Goal: Browse casually

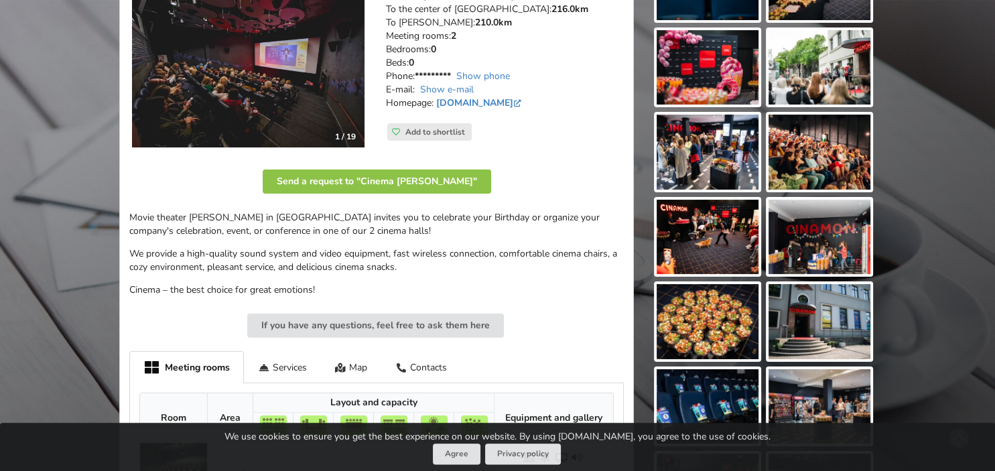
scroll to position [324, 0]
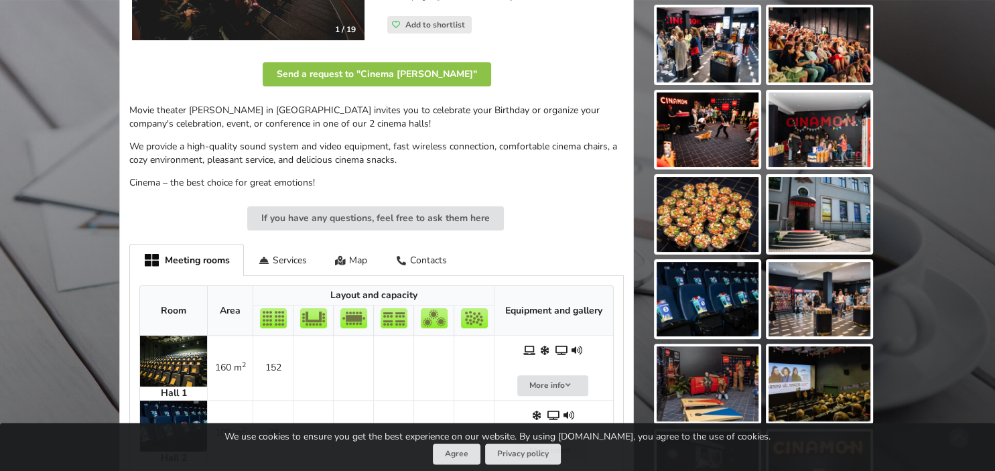
click at [786, 212] on img at bounding box center [819, 214] width 102 height 75
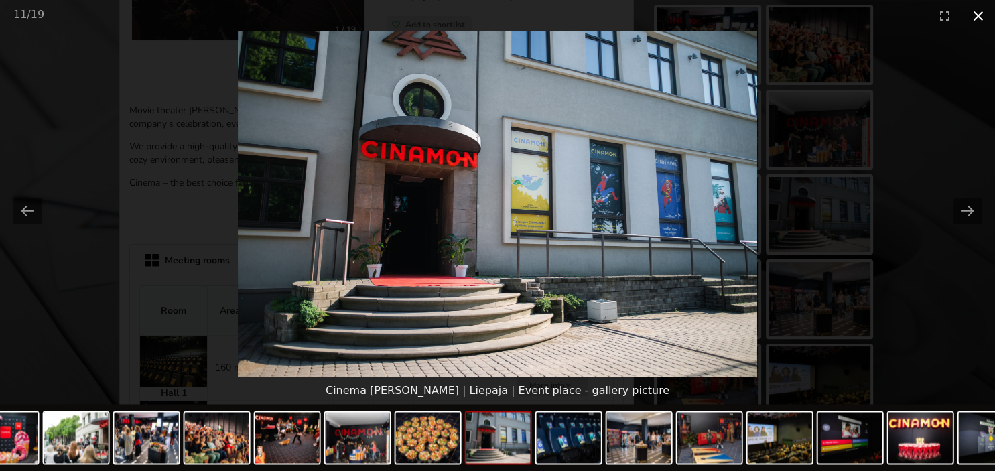
click at [977, 13] on button "Close gallery" at bounding box center [977, 15] width 33 height 31
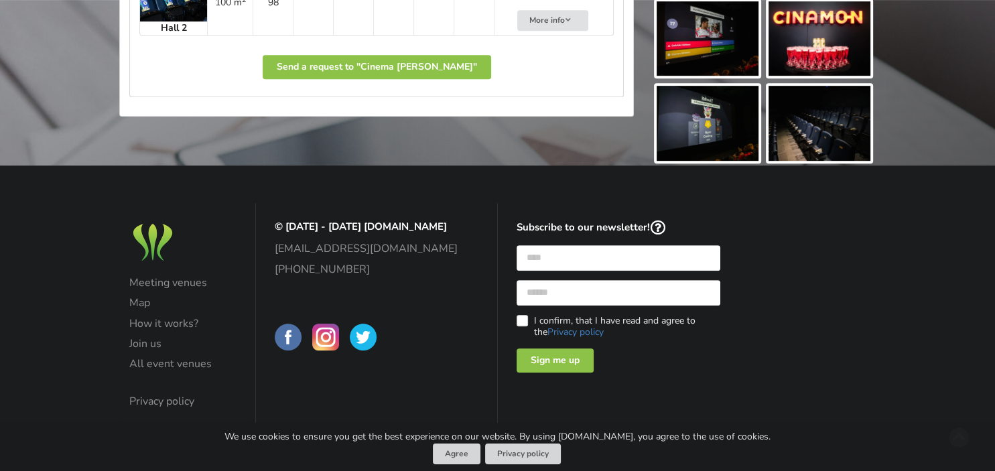
scroll to position [0, 0]
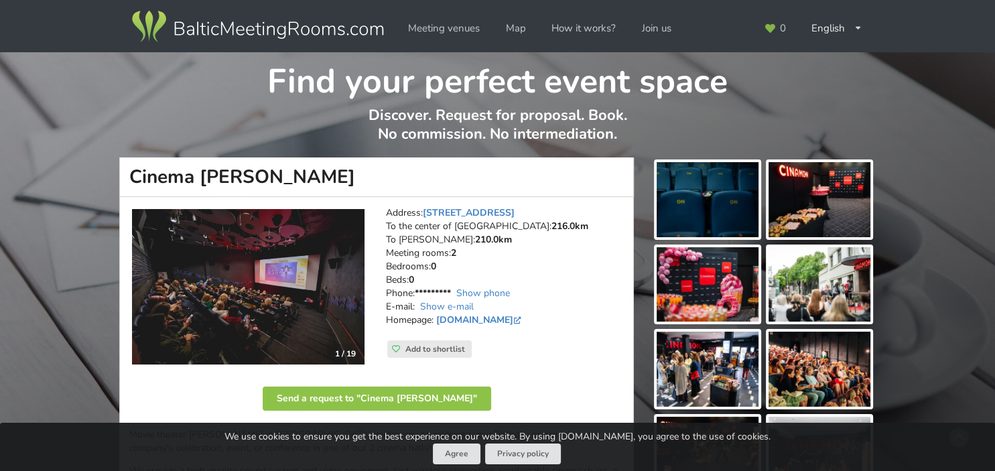
click at [781, 356] on img at bounding box center [819, 369] width 102 height 75
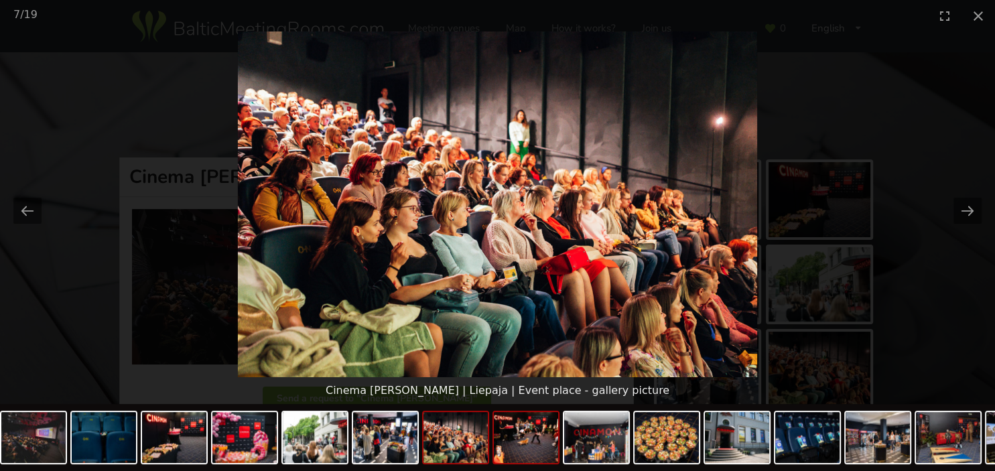
click at [524, 444] on img at bounding box center [526, 437] width 64 height 51
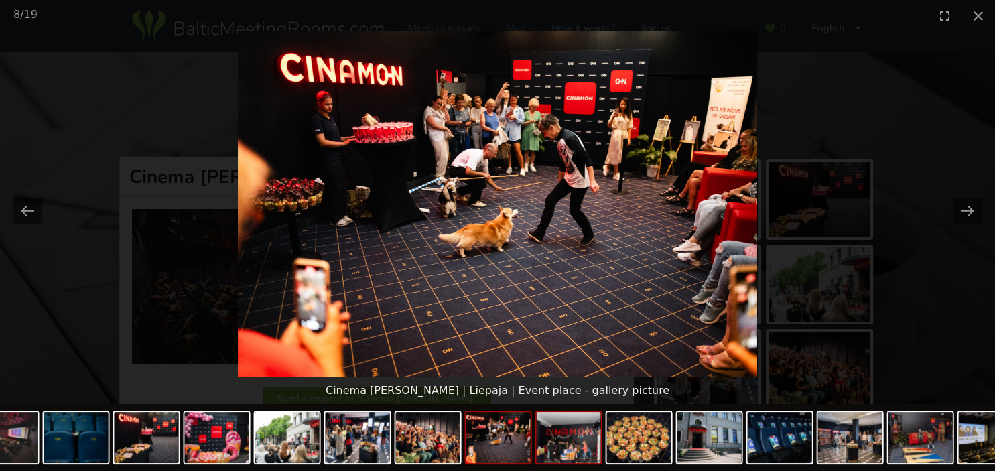
click at [569, 446] on img at bounding box center [568, 437] width 64 height 51
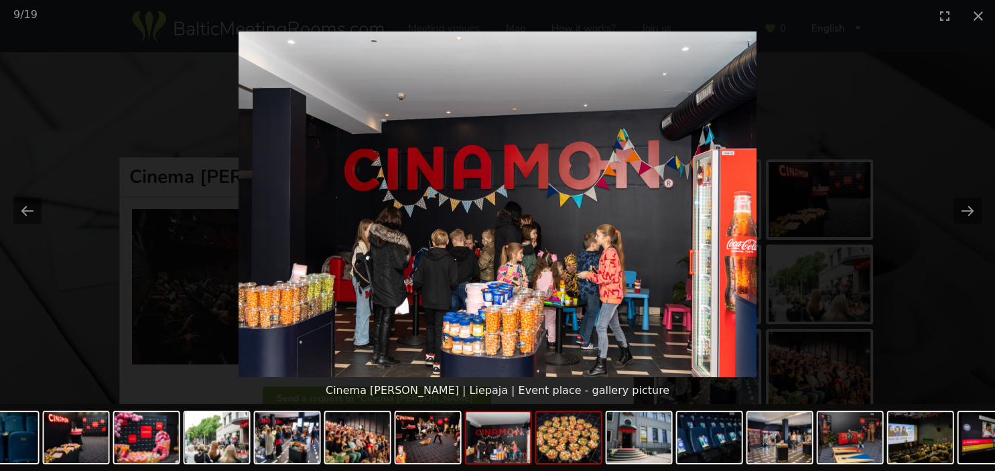
click at [591, 439] on img at bounding box center [568, 437] width 64 height 51
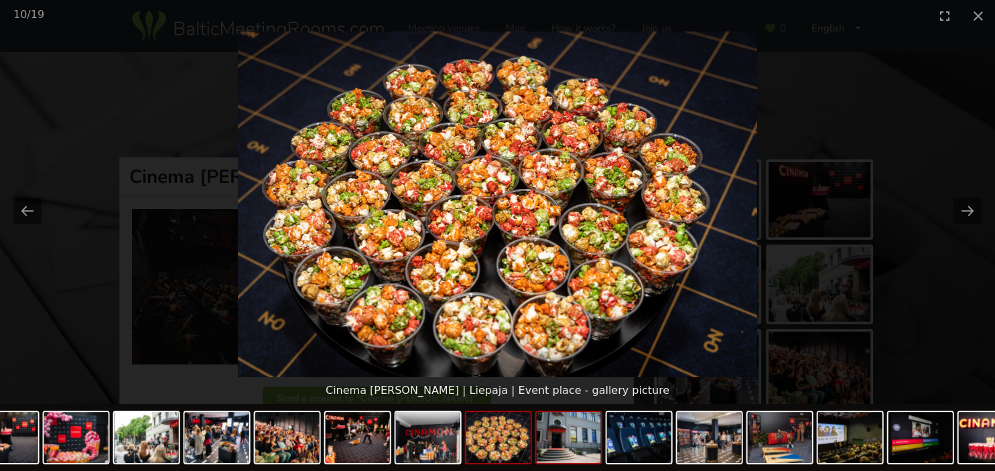
click at [583, 438] on img at bounding box center [568, 437] width 64 height 51
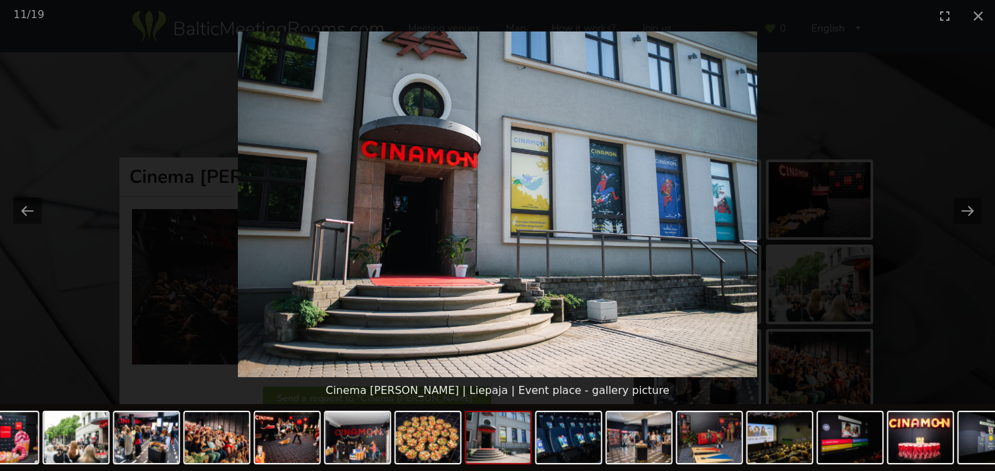
click at [583, 438] on img at bounding box center [568, 437] width 64 height 51
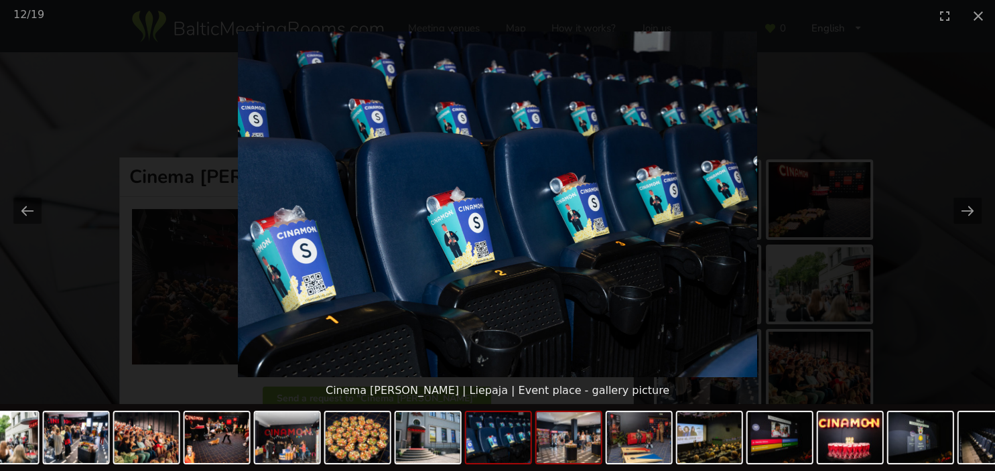
click at [586, 438] on img at bounding box center [568, 437] width 64 height 51
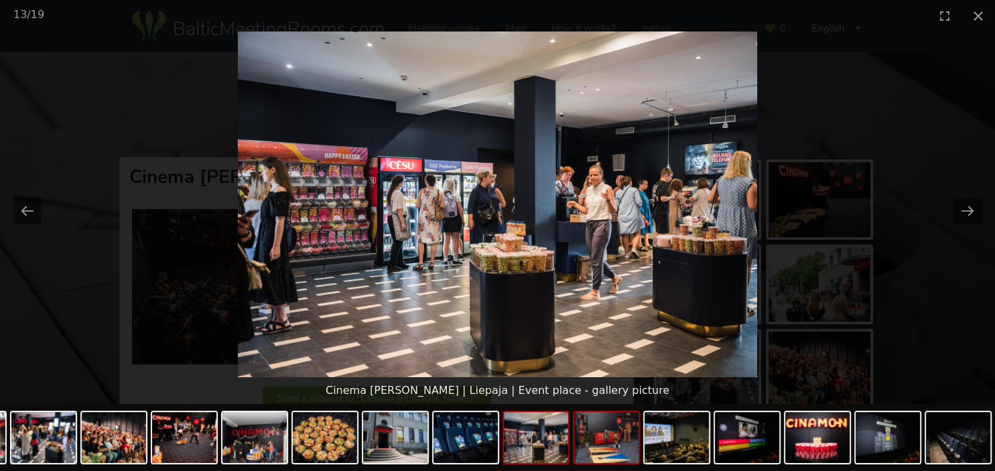
click at [593, 441] on img at bounding box center [606, 437] width 64 height 51
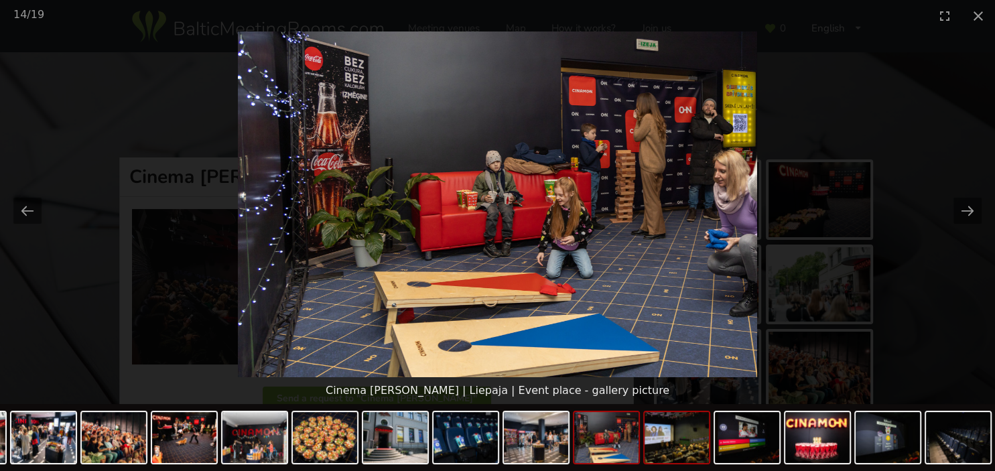
click at [655, 449] on img at bounding box center [676, 437] width 64 height 51
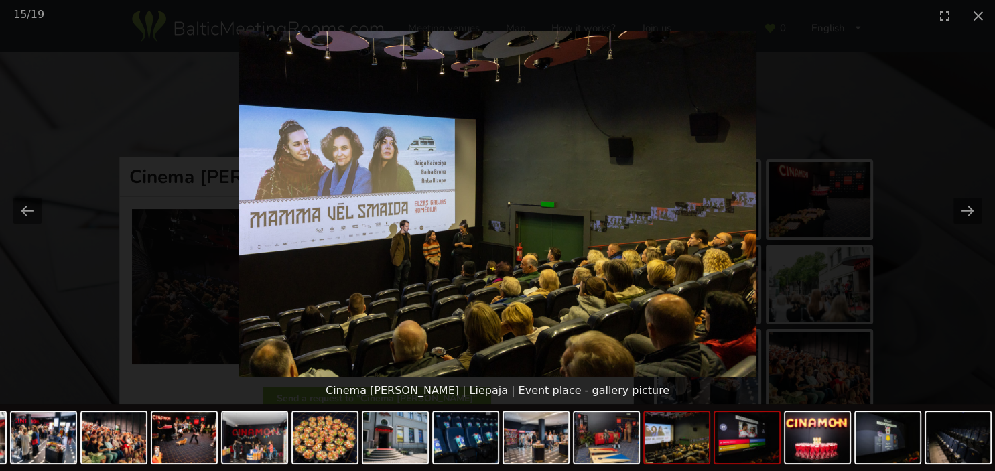
click at [747, 460] on img at bounding box center [747, 437] width 64 height 51
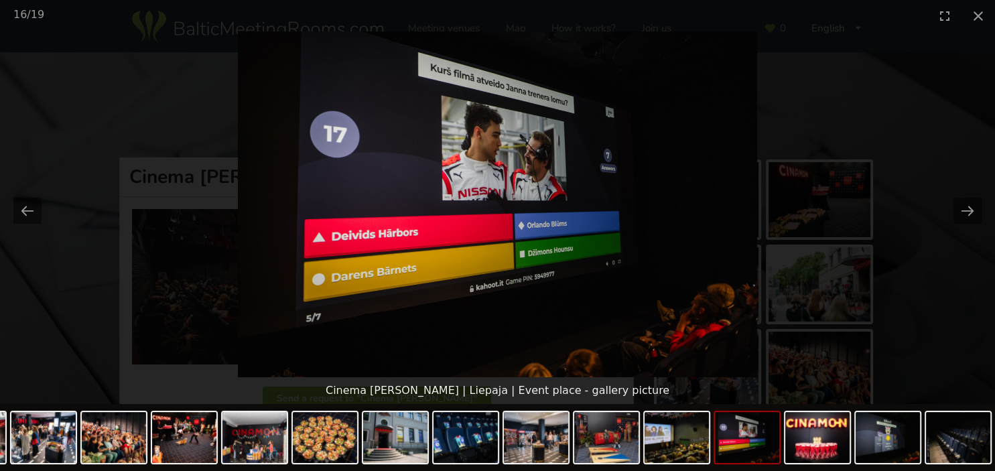
click at [784, 446] on div at bounding box center [326, 439] width 1336 height 70
click at [777, 451] on img at bounding box center [747, 437] width 64 height 51
click at [816, 445] on img at bounding box center [817, 437] width 64 height 51
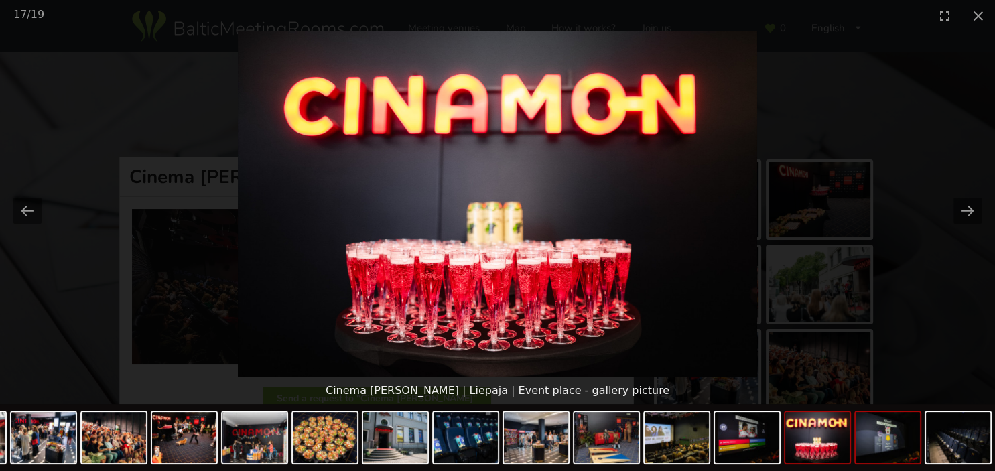
click at [861, 441] on img at bounding box center [887, 437] width 64 height 51
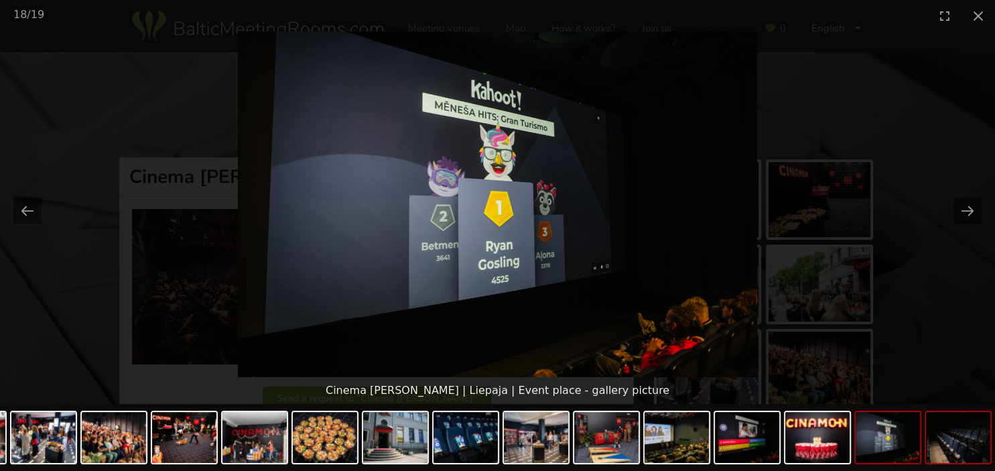
click at [936, 447] on img at bounding box center [958, 437] width 64 height 51
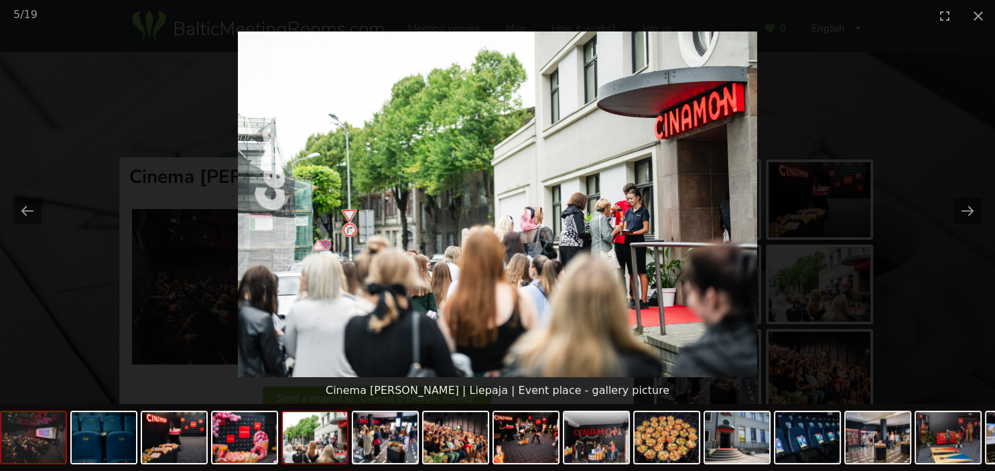
click at [32, 443] on img at bounding box center [33, 437] width 64 height 51
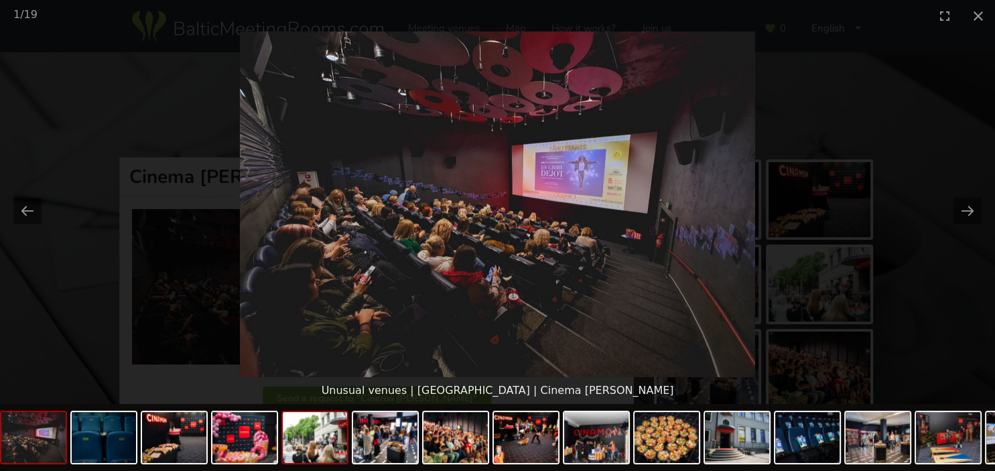
click at [293, 445] on img at bounding box center [315, 437] width 64 height 51
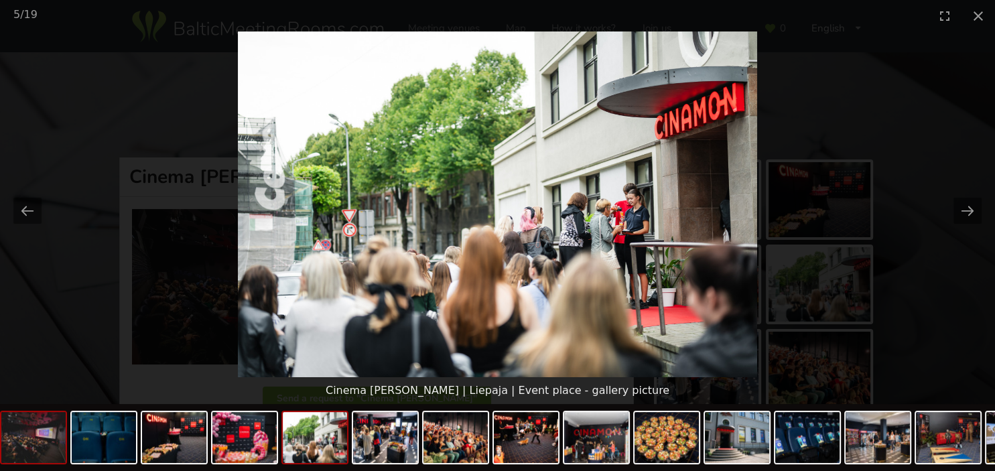
click at [23, 440] on img at bounding box center [33, 437] width 64 height 51
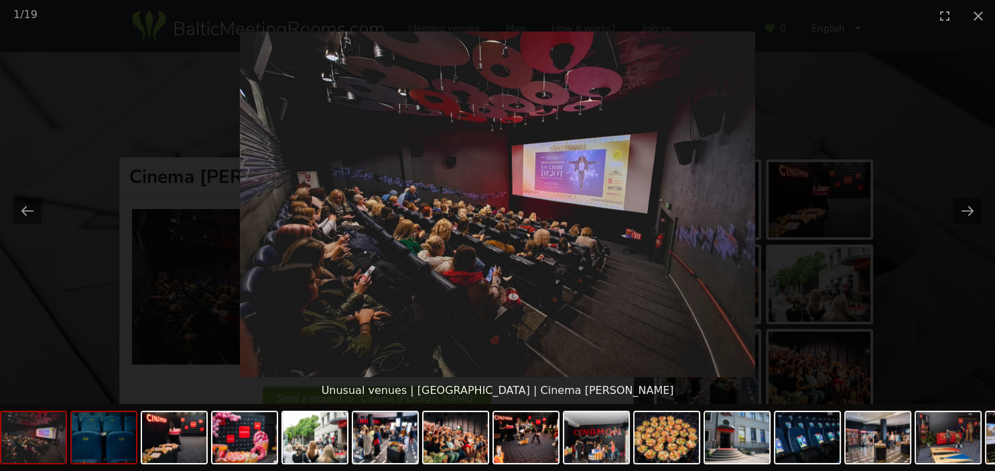
drag, startPoint x: 28, startPoint y: 438, endPoint x: 122, endPoint y: 439, distance: 93.8
click at [122, 439] on div at bounding box center [668, 439] width 1336 height 70
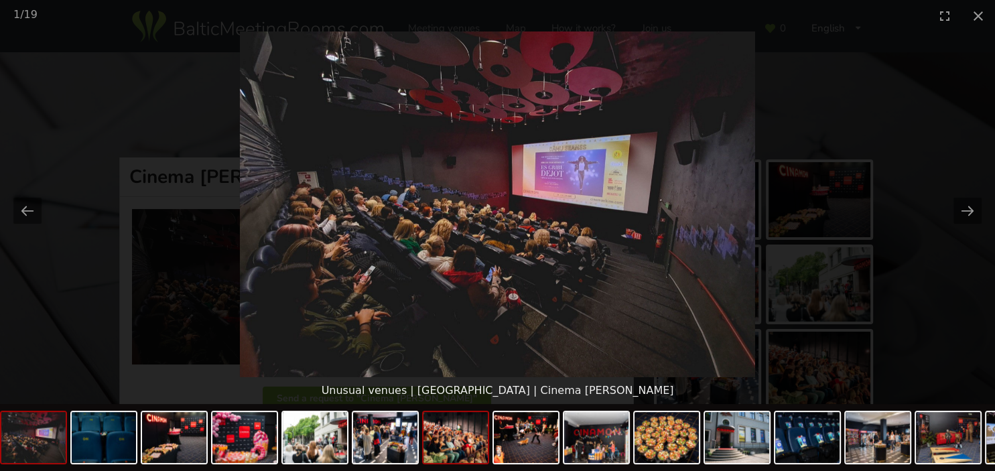
click at [449, 447] on img at bounding box center [455, 437] width 64 height 51
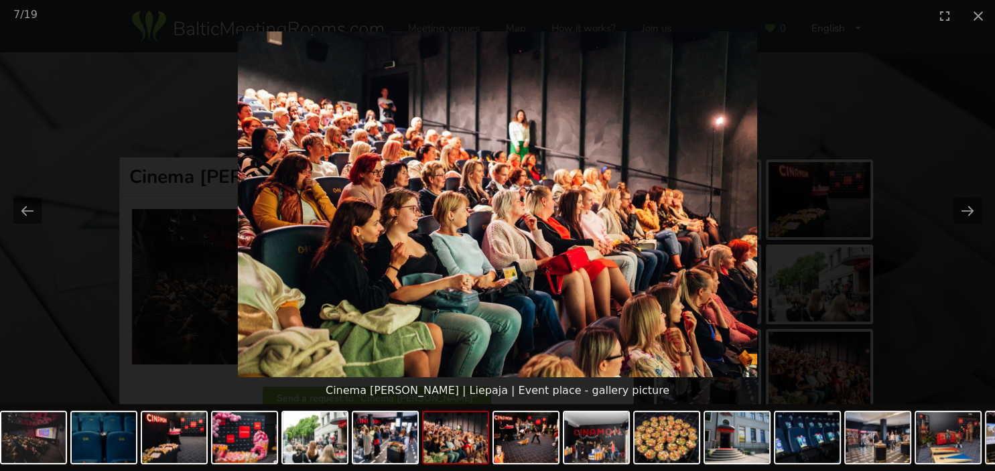
click at [881, 156] on picture at bounding box center [497, 204] width 995 height 346
